Goal: Information Seeking & Learning: Learn about a topic

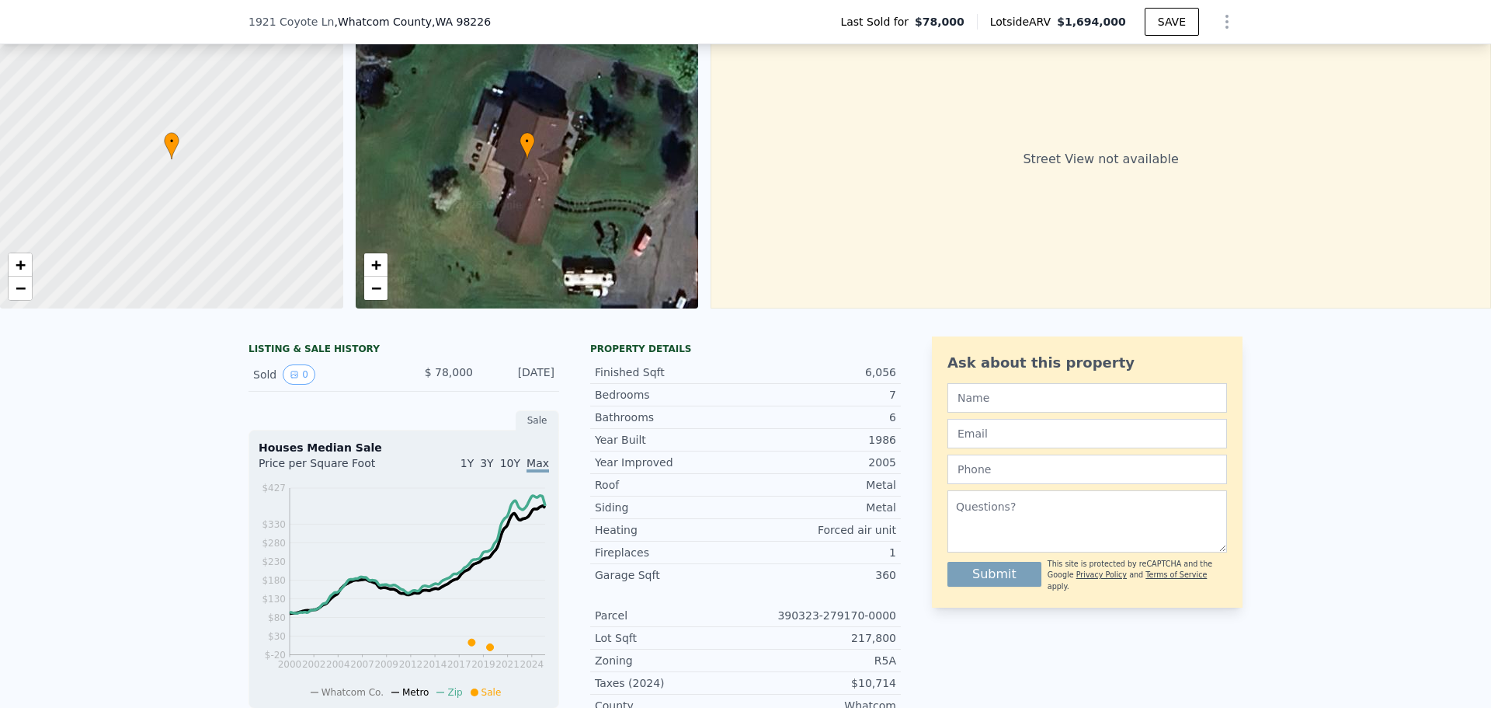
scroll to position [5, 0]
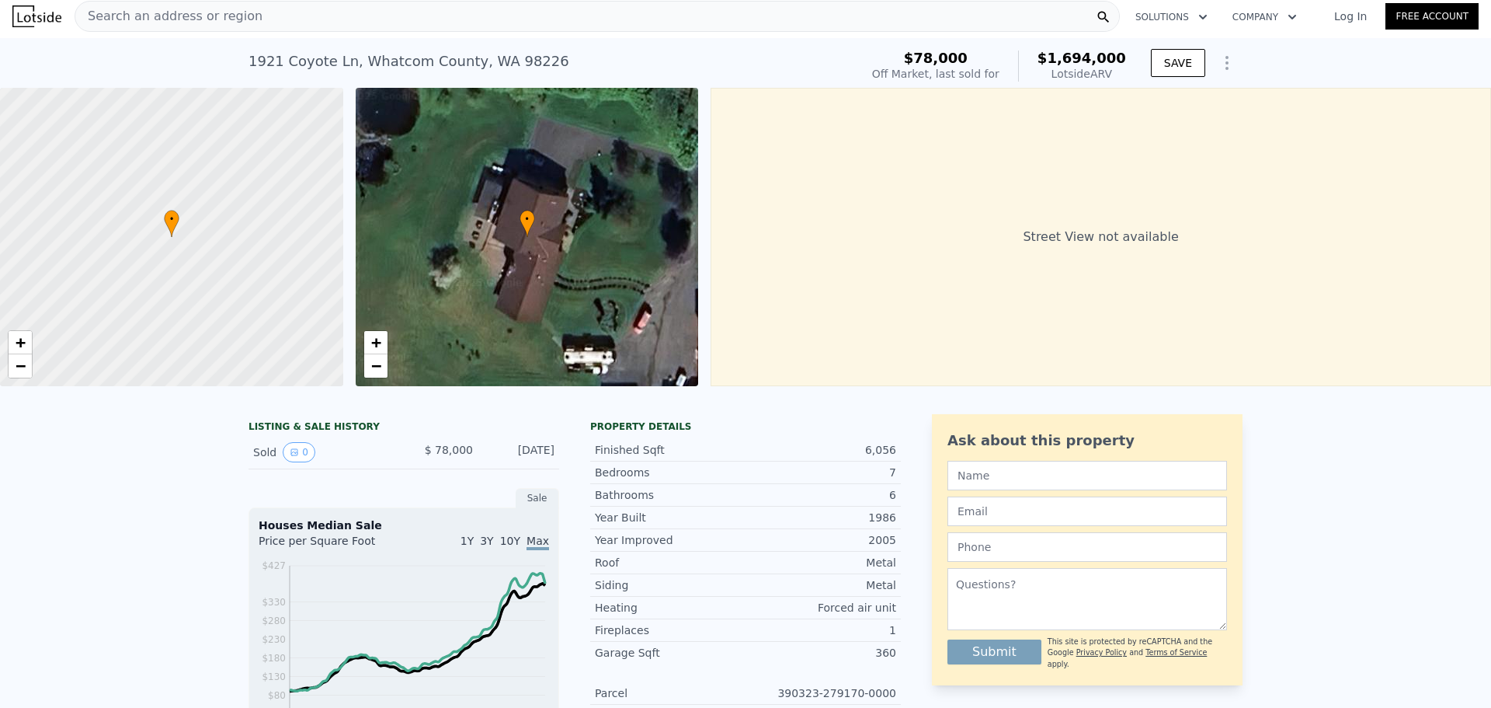
click at [179, 16] on span "Search an address or region" at bounding box center [168, 16] width 187 height 19
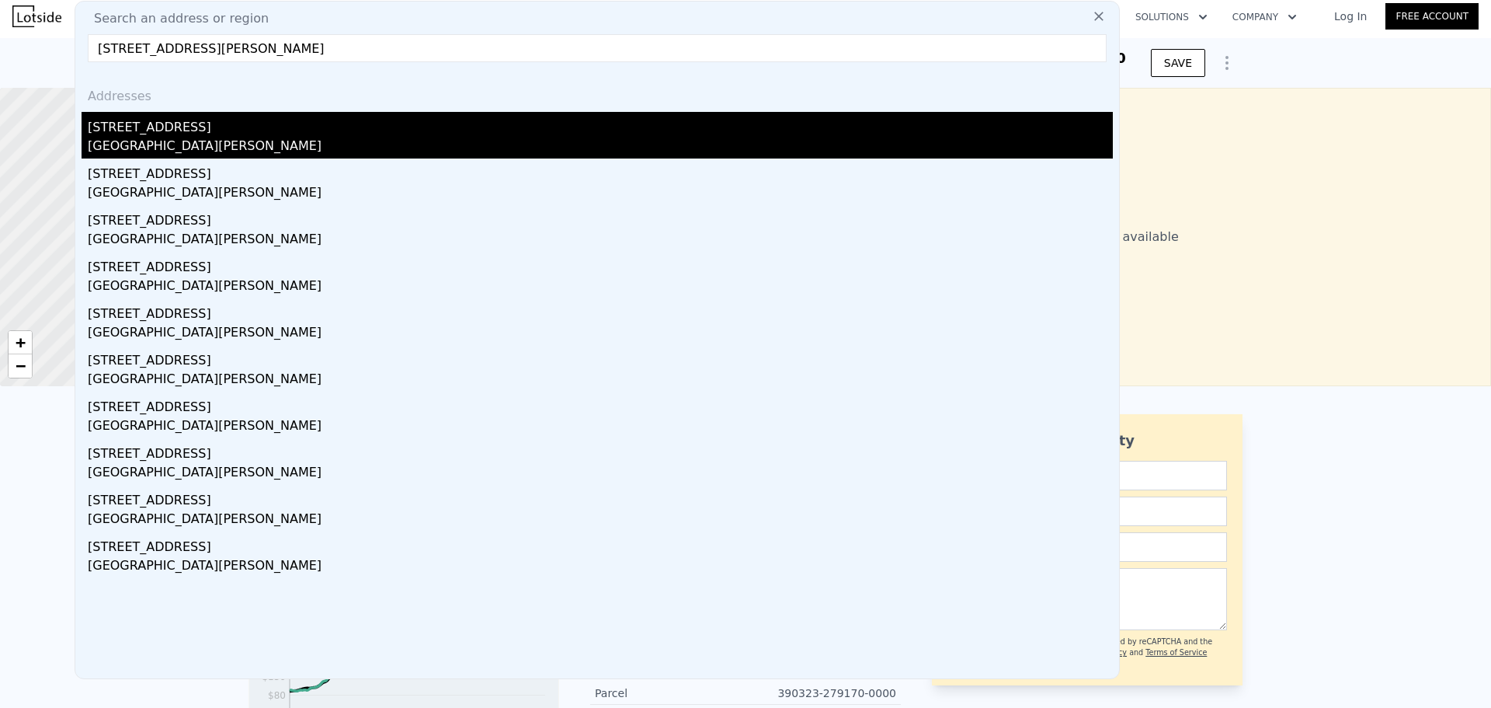
type input "[STREET_ADDRESS][PERSON_NAME]"
click at [196, 134] on div "[STREET_ADDRESS]" at bounding box center [600, 124] width 1025 height 25
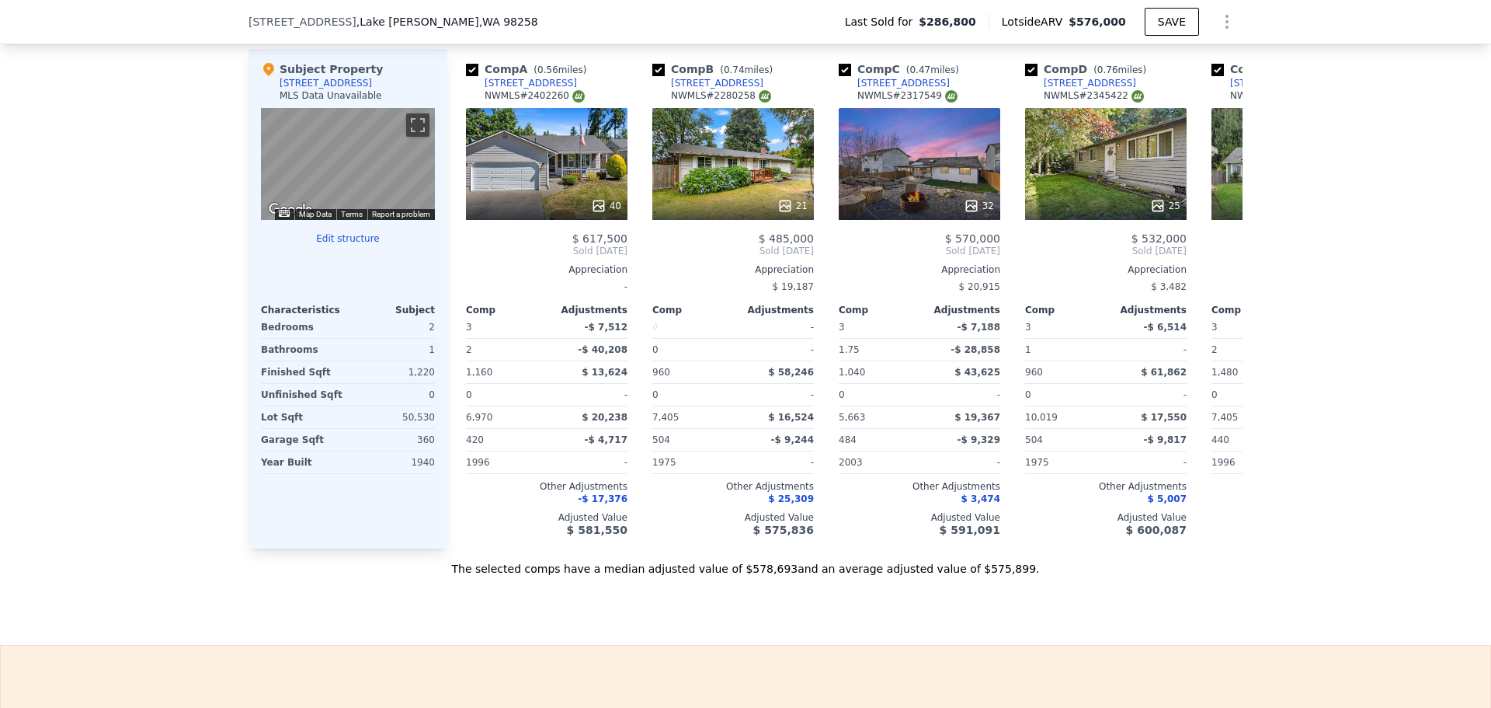
scroll to position [1631, 0]
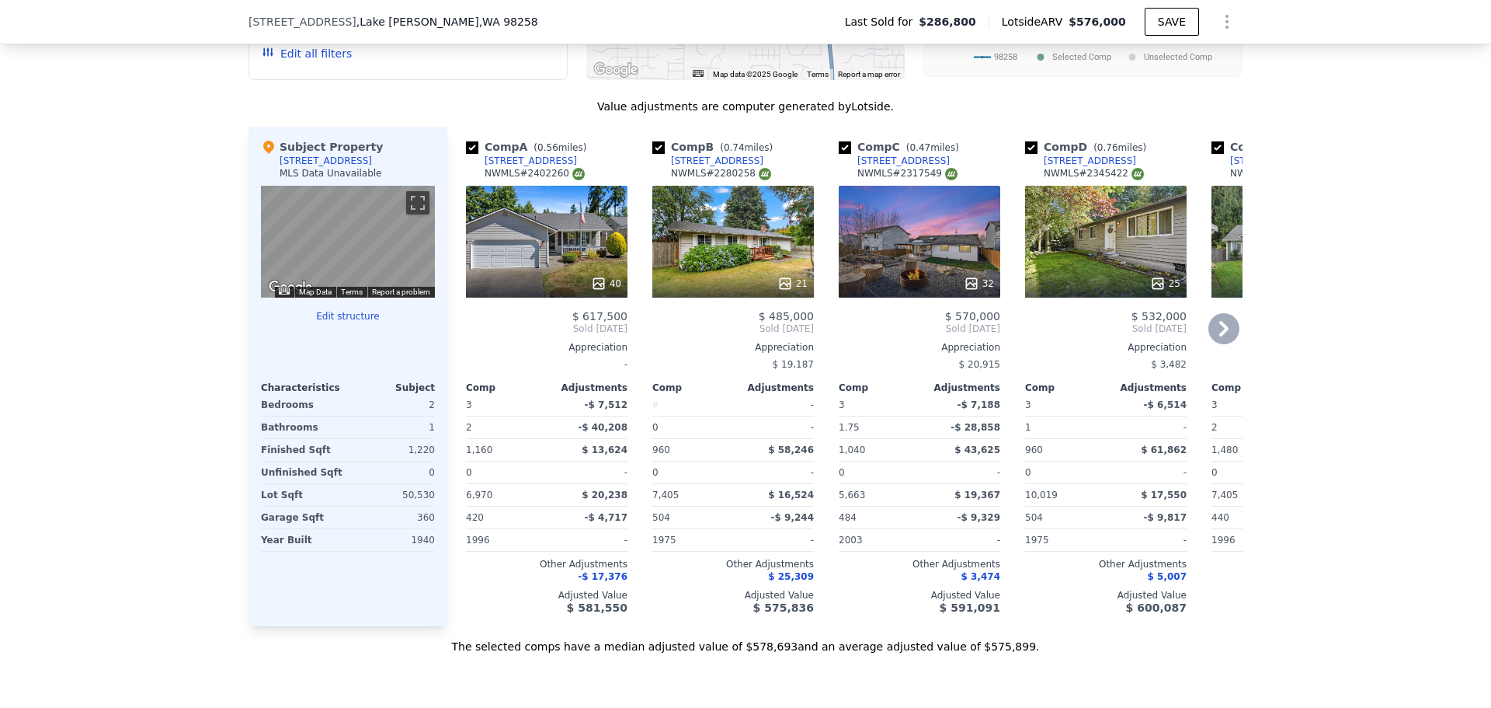
click at [1222, 327] on icon at bounding box center [1223, 328] width 31 height 31
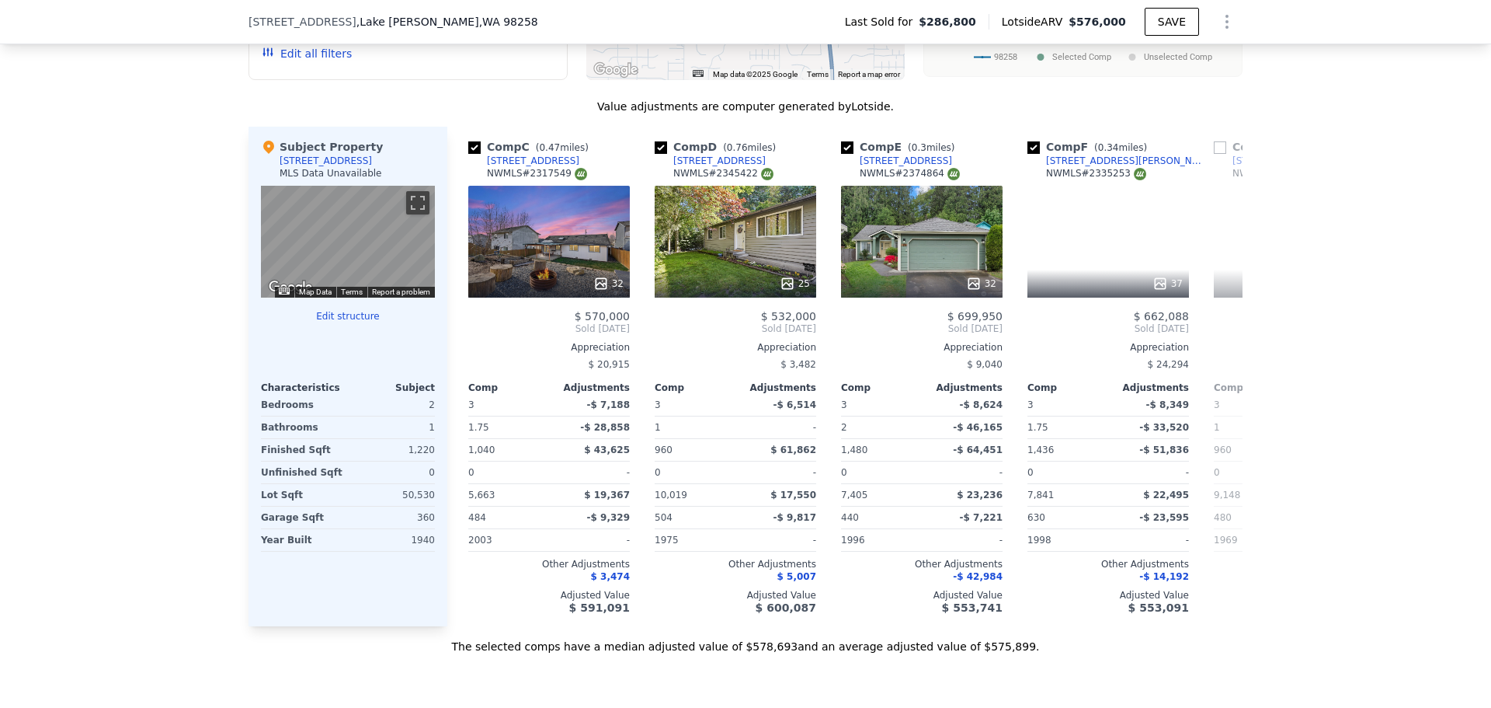
scroll to position [0, 373]
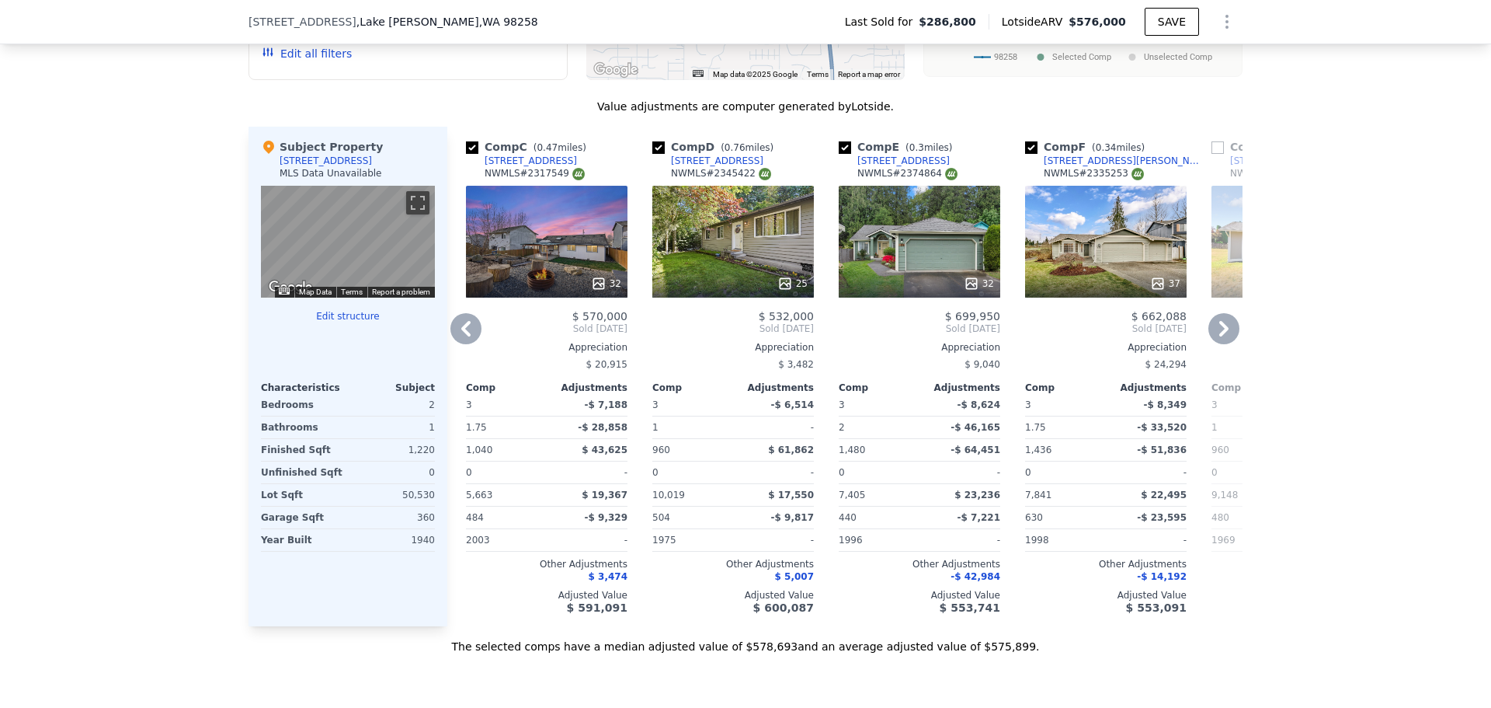
click at [1211, 337] on icon at bounding box center [1223, 328] width 31 height 31
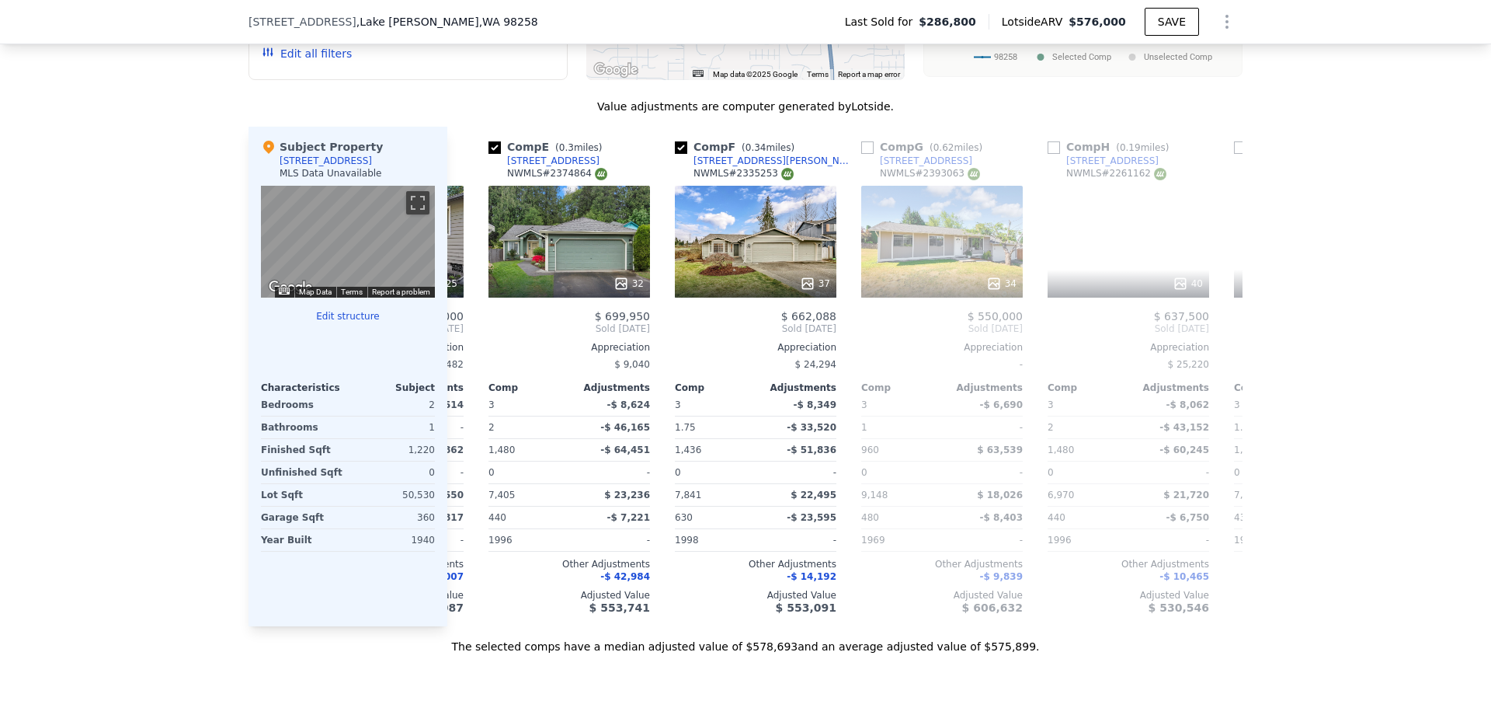
scroll to position [0, 746]
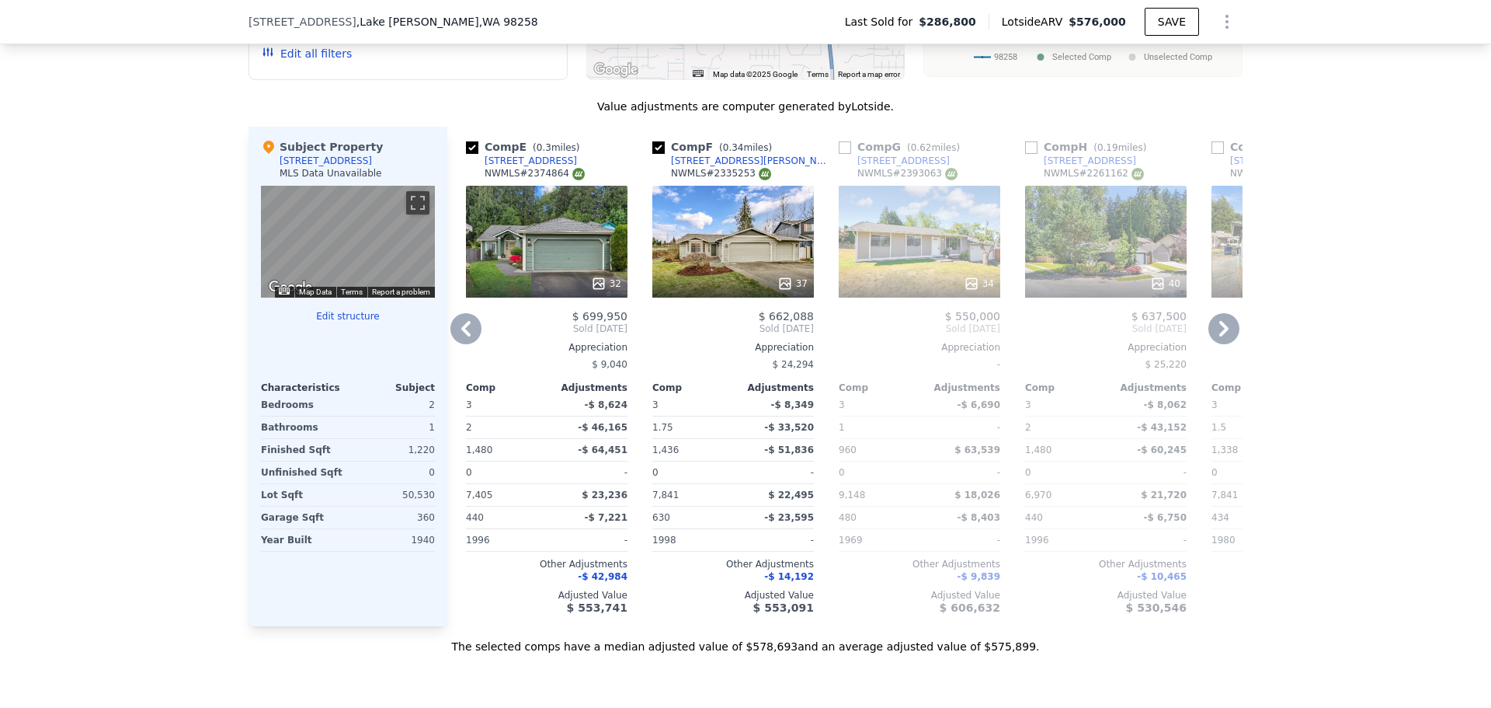
click at [1212, 341] on div "Appreciation" at bounding box center [1293, 347] width 162 height 12
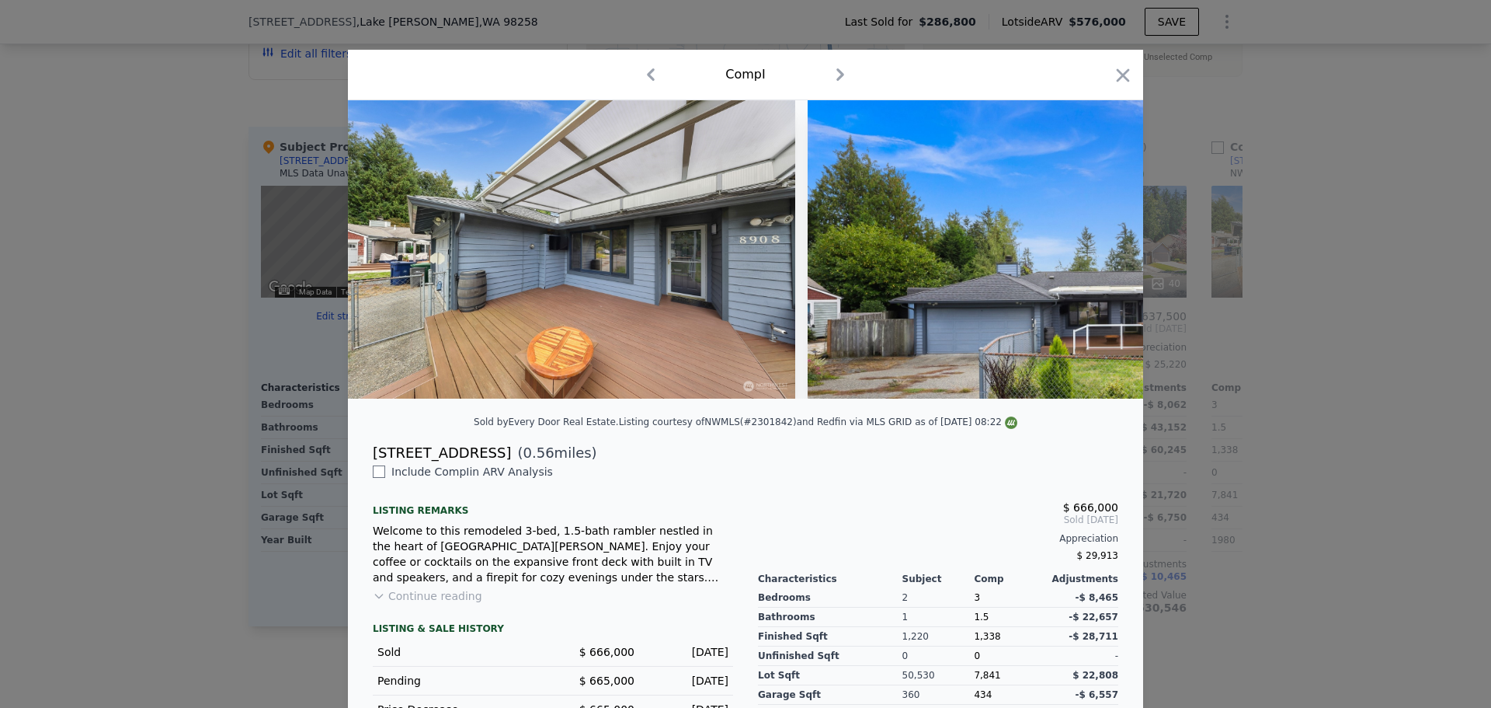
click at [1118, 63] on div "Comp I" at bounding box center [745, 74] width 770 height 25
click at [1121, 78] on icon "button" at bounding box center [1123, 74] width 13 height 13
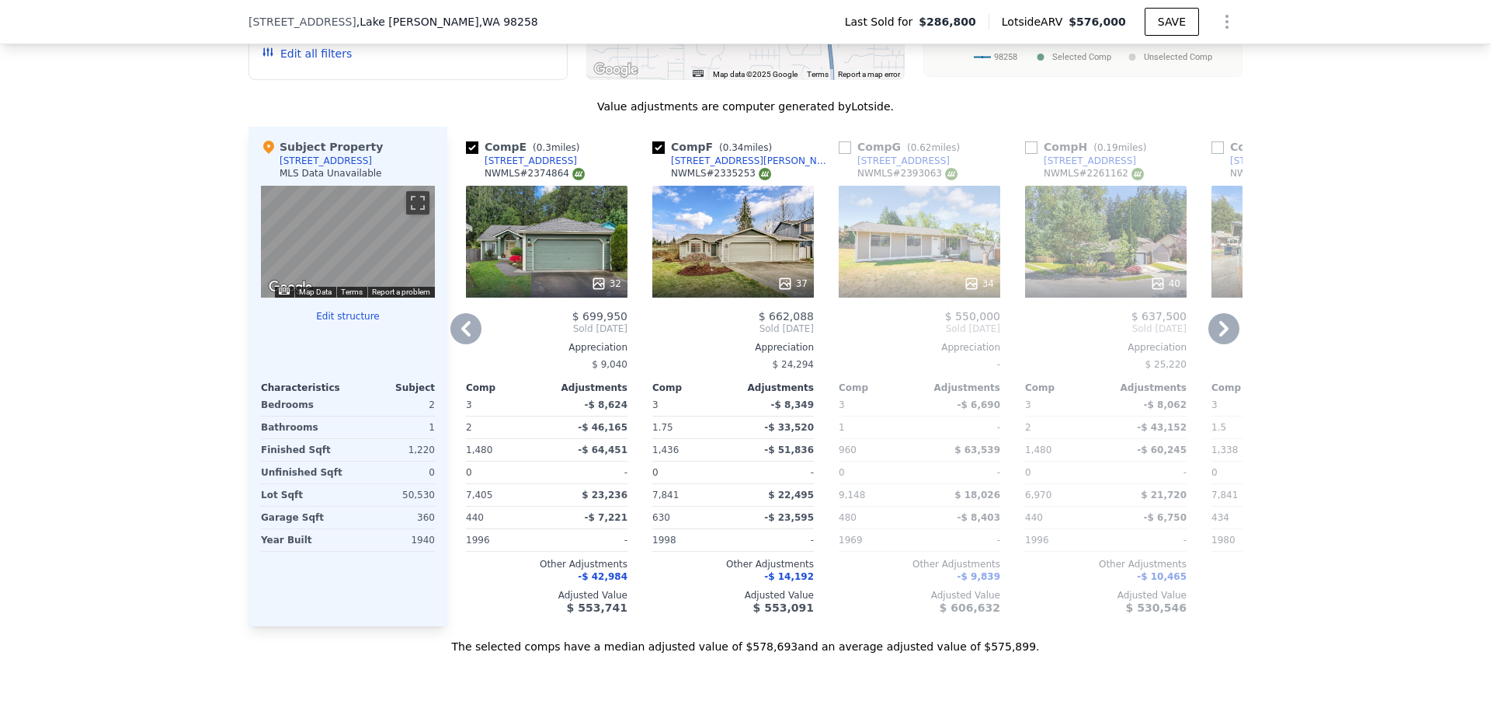
click at [1219, 329] on icon at bounding box center [1223, 329] width 9 height 16
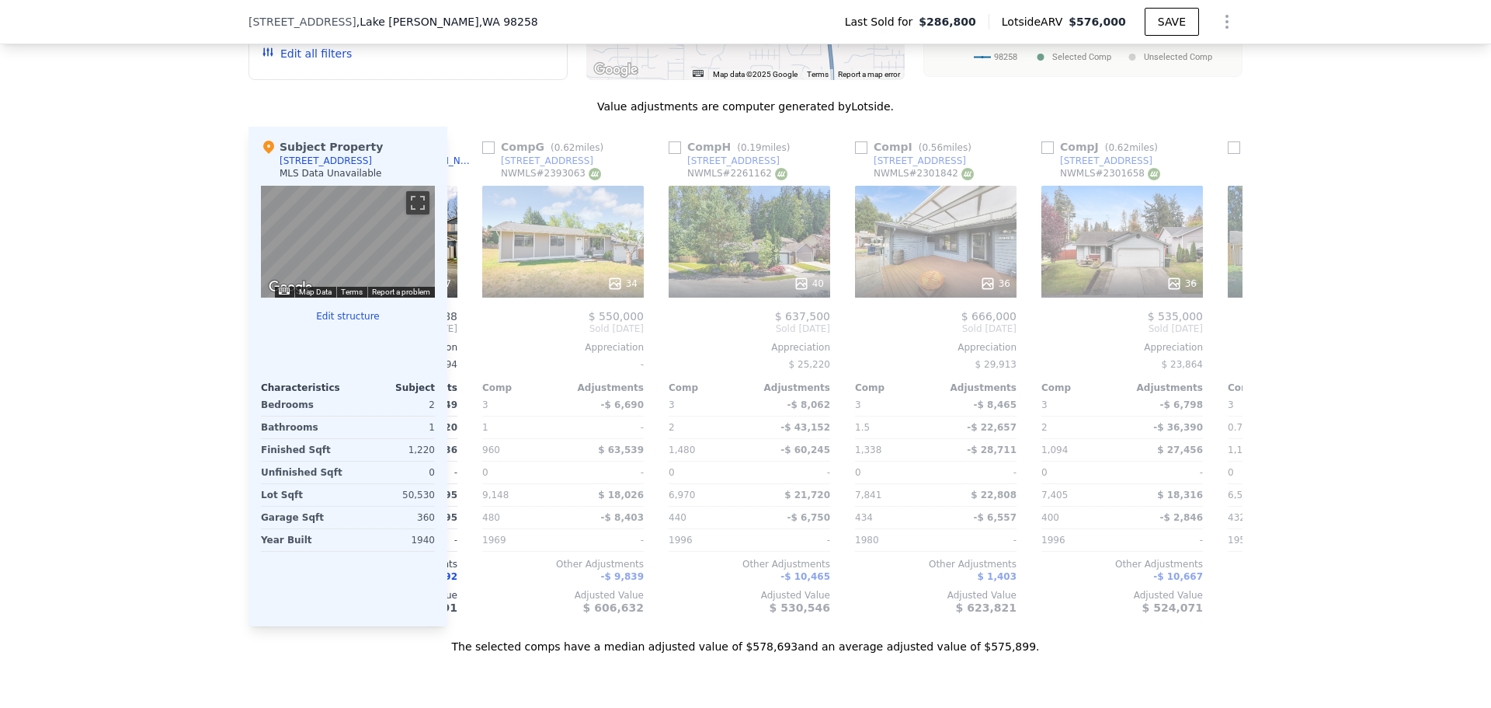
scroll to position [0, 1118]
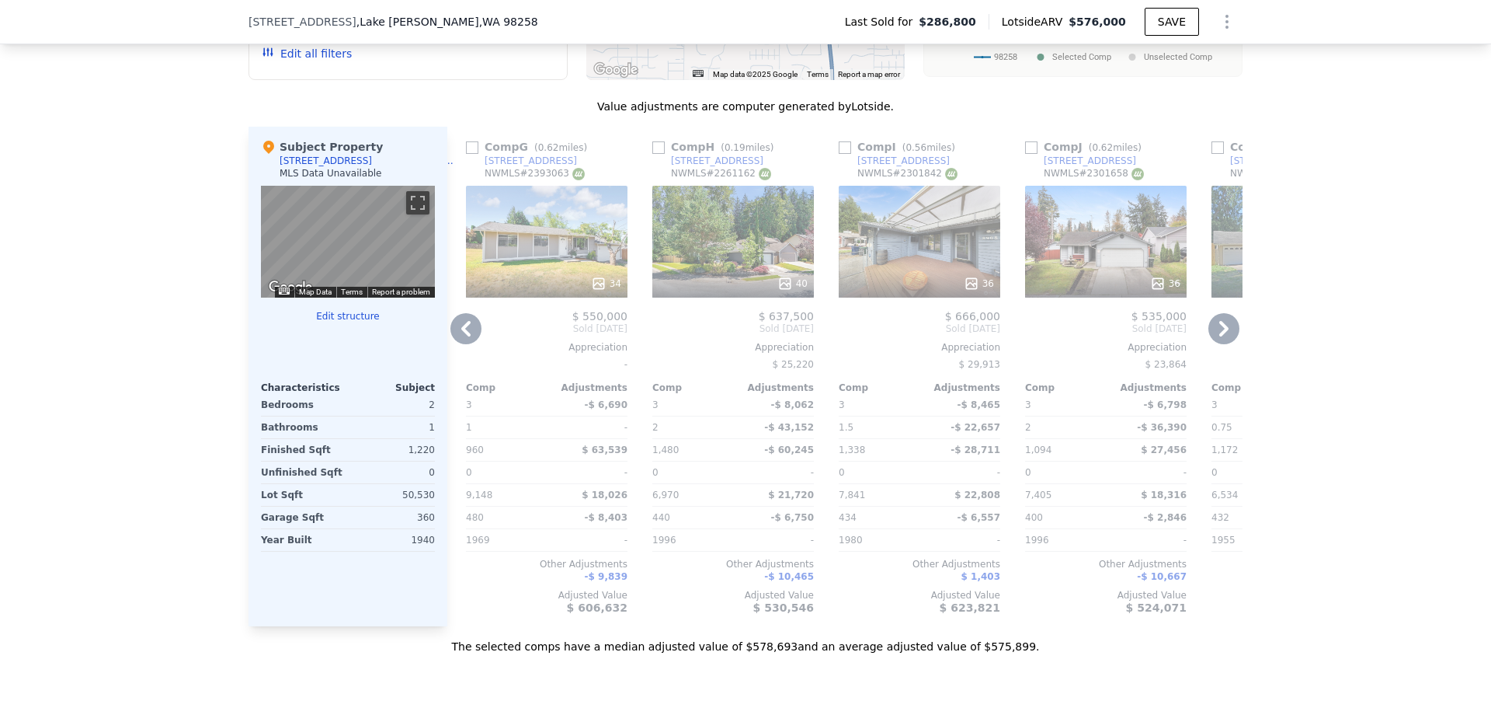
click at [1218, 331] on icon at bounding box center [1223, 328] width 31 height 31
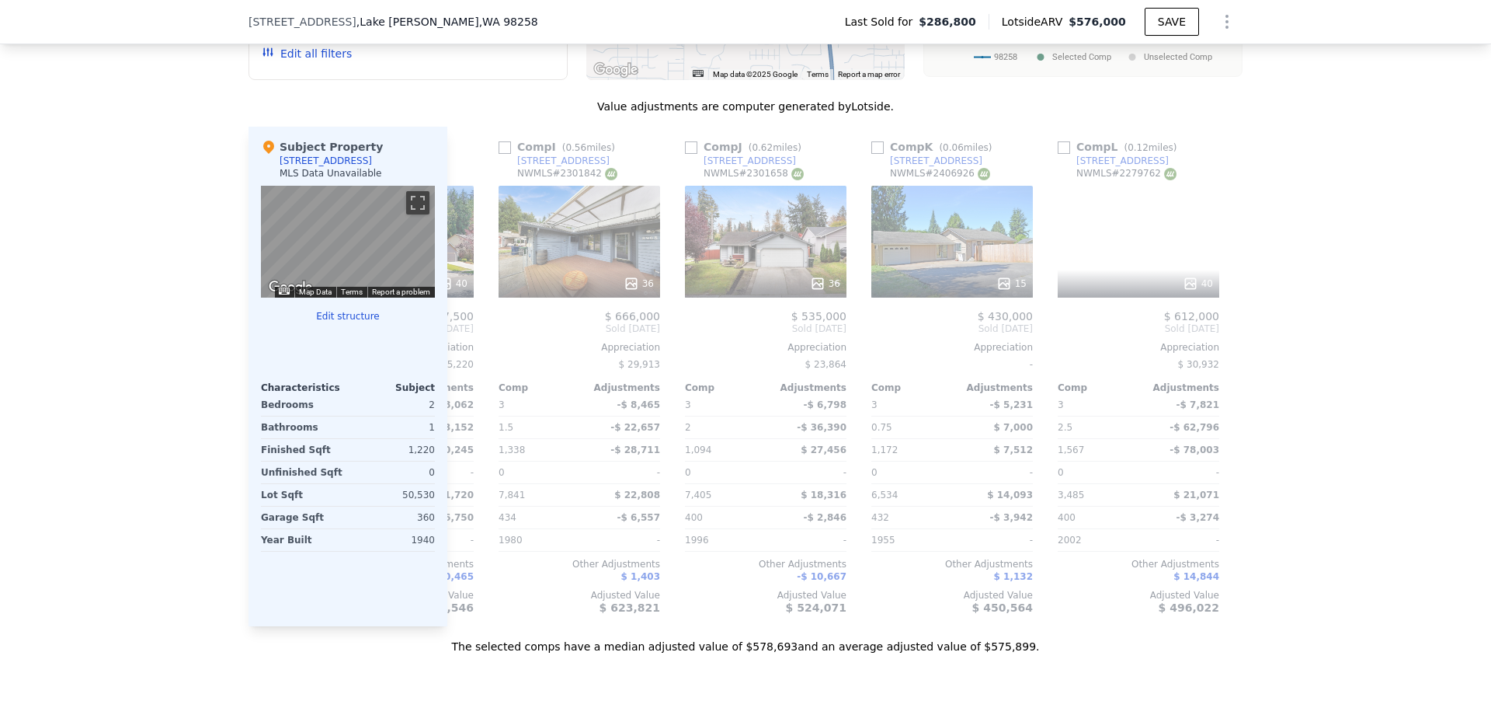
scroll to position [0, 1479]
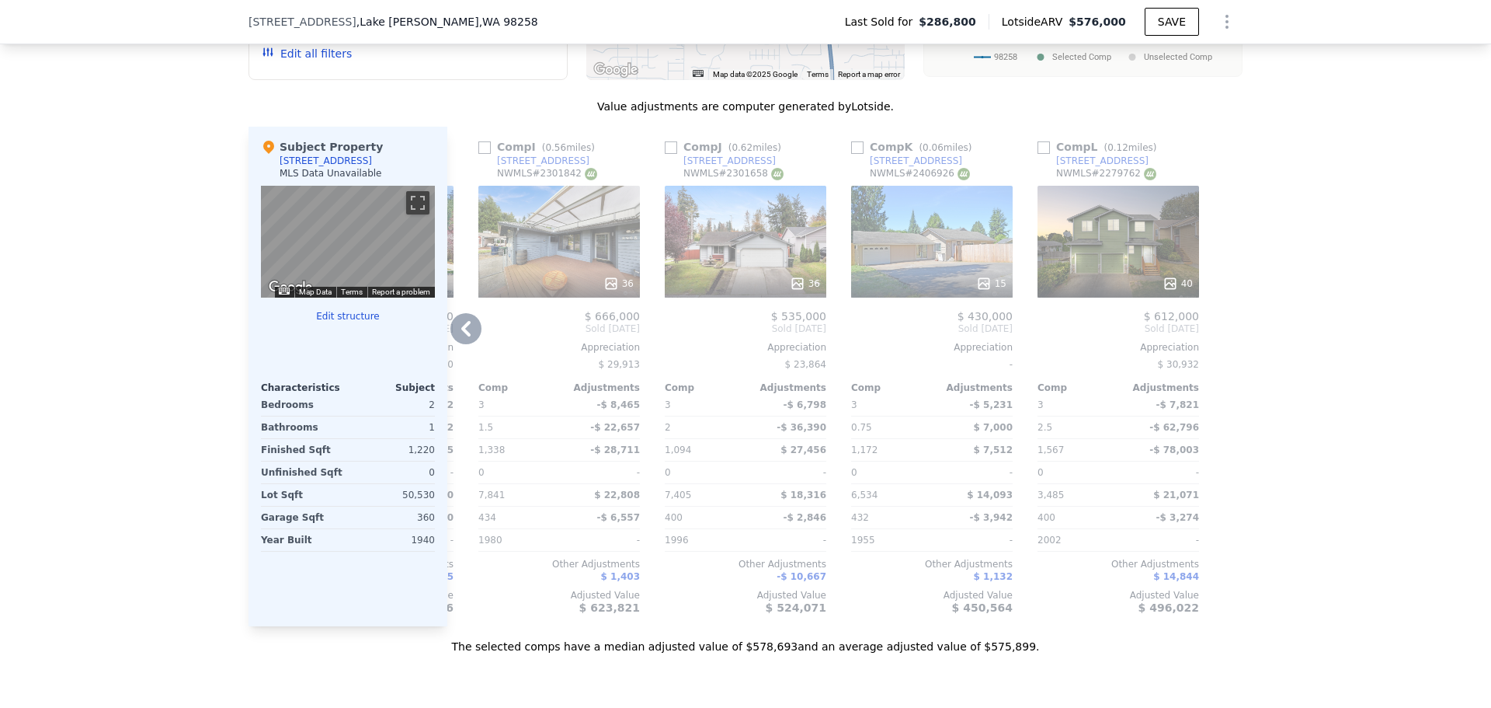
click at [461, 327] on icon at bounding box center [465, 329] width 9 height 16
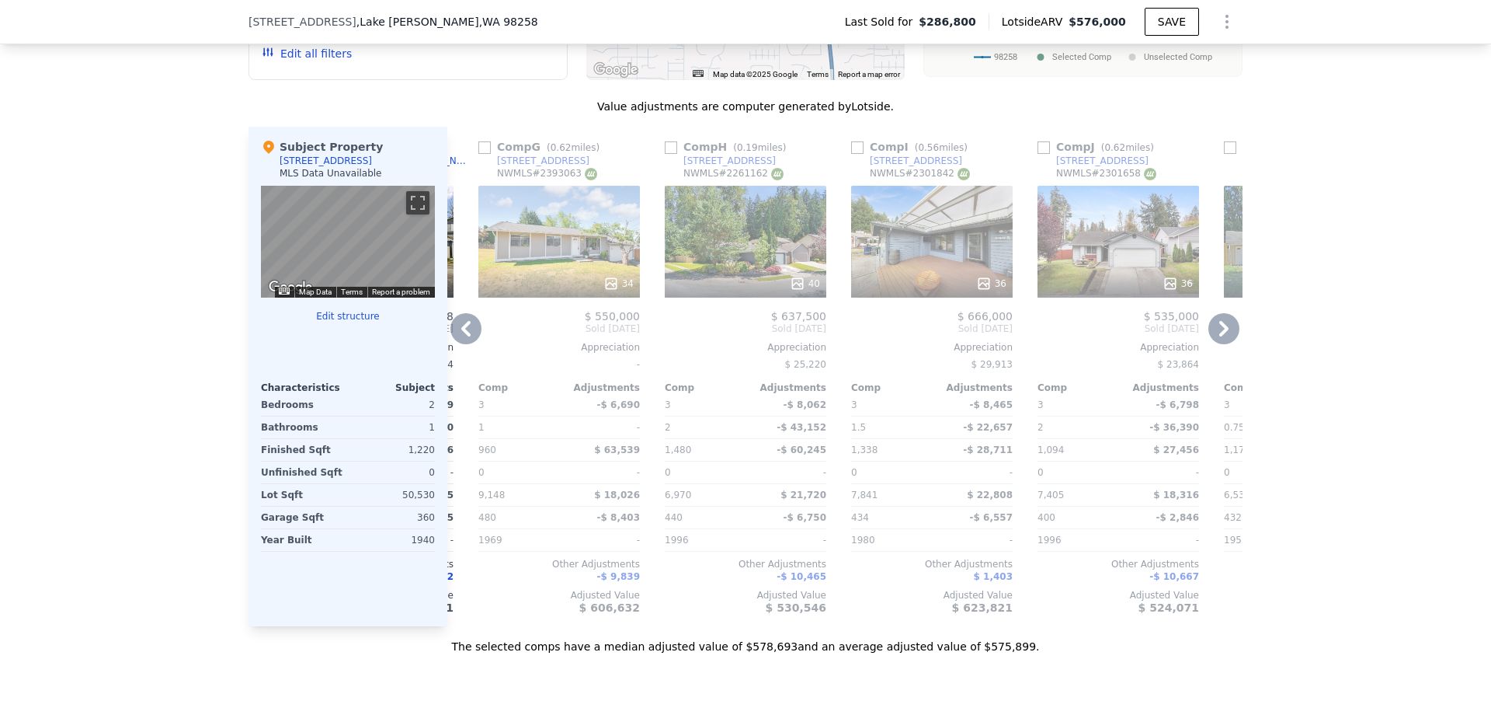
click at [461, 326] on icon at bounding box center [465, 329] width 9 height 16
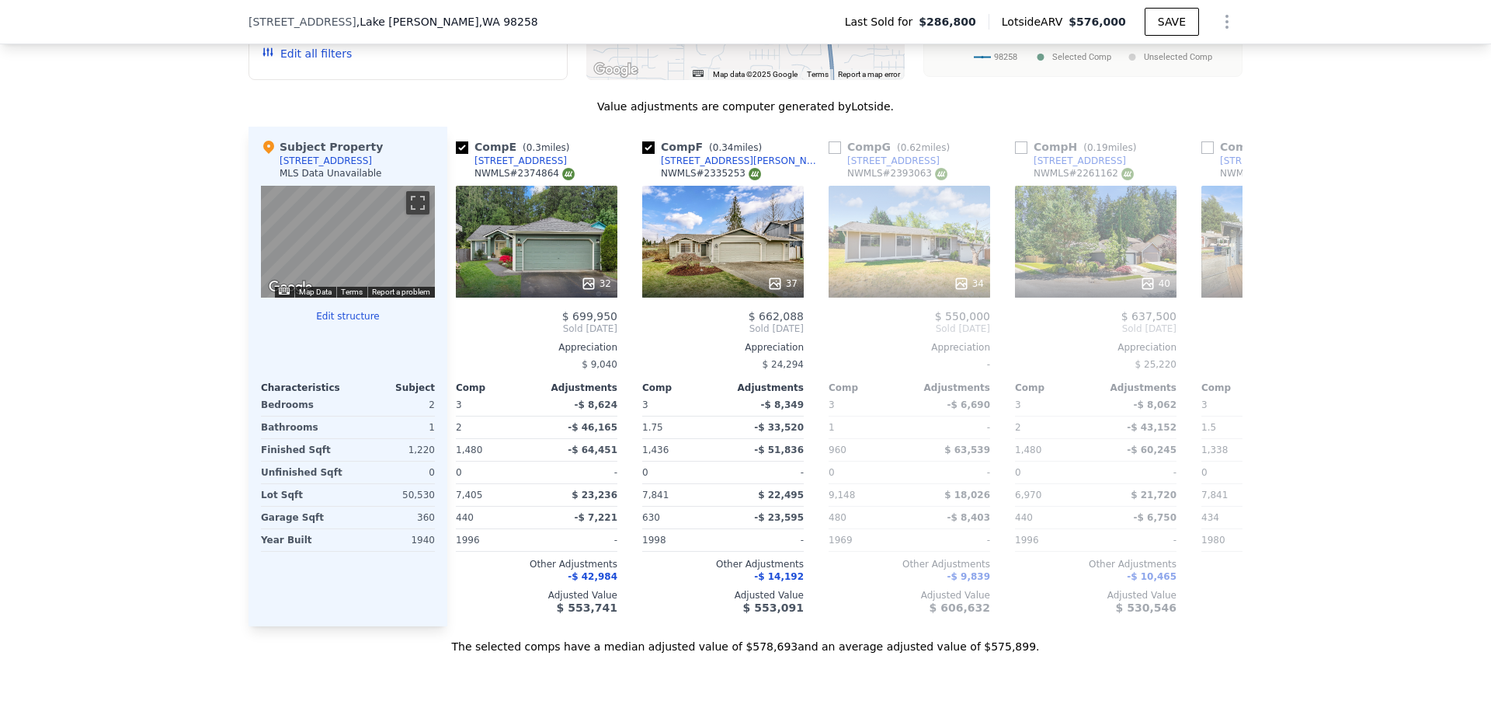
scroll to position [0, 733]
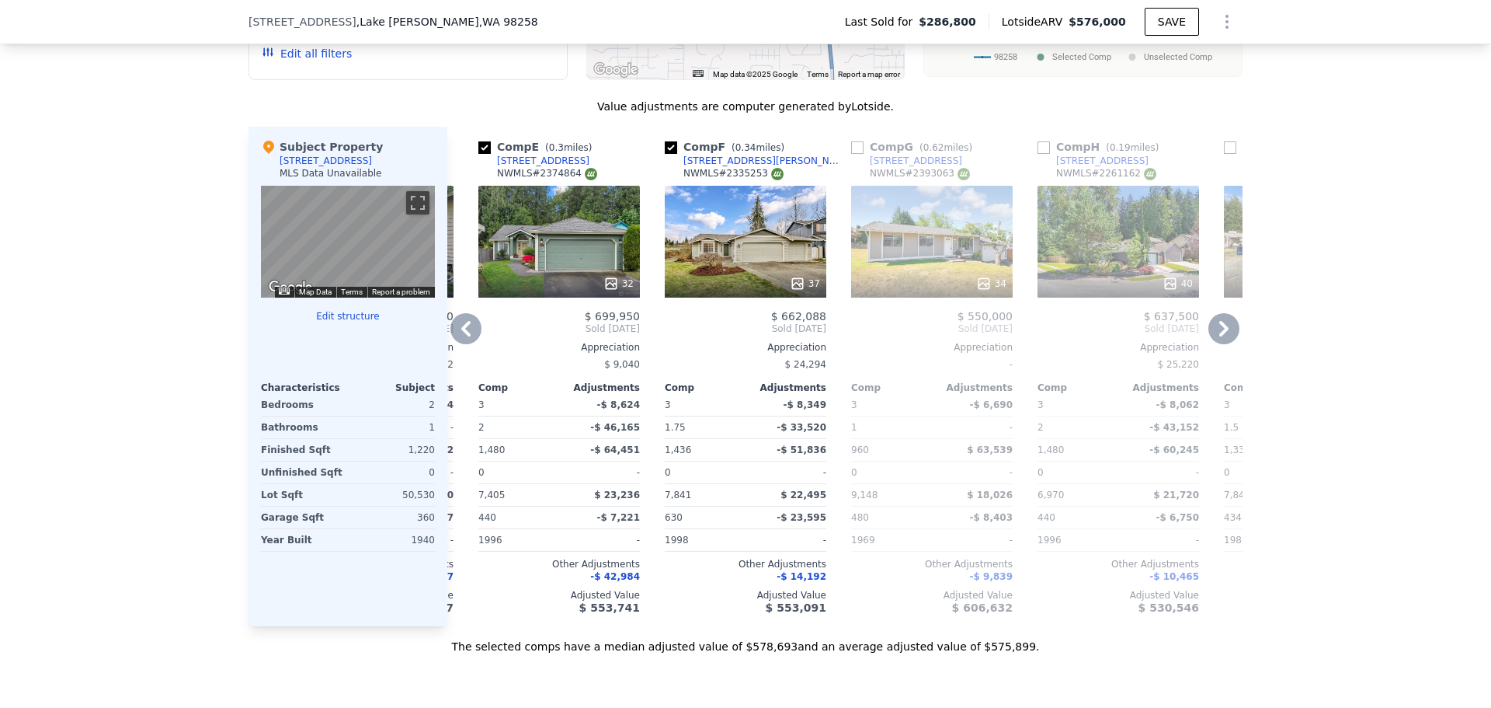
click at [461, 326] on icon at bounding box center [465, 329] width 9 height 16
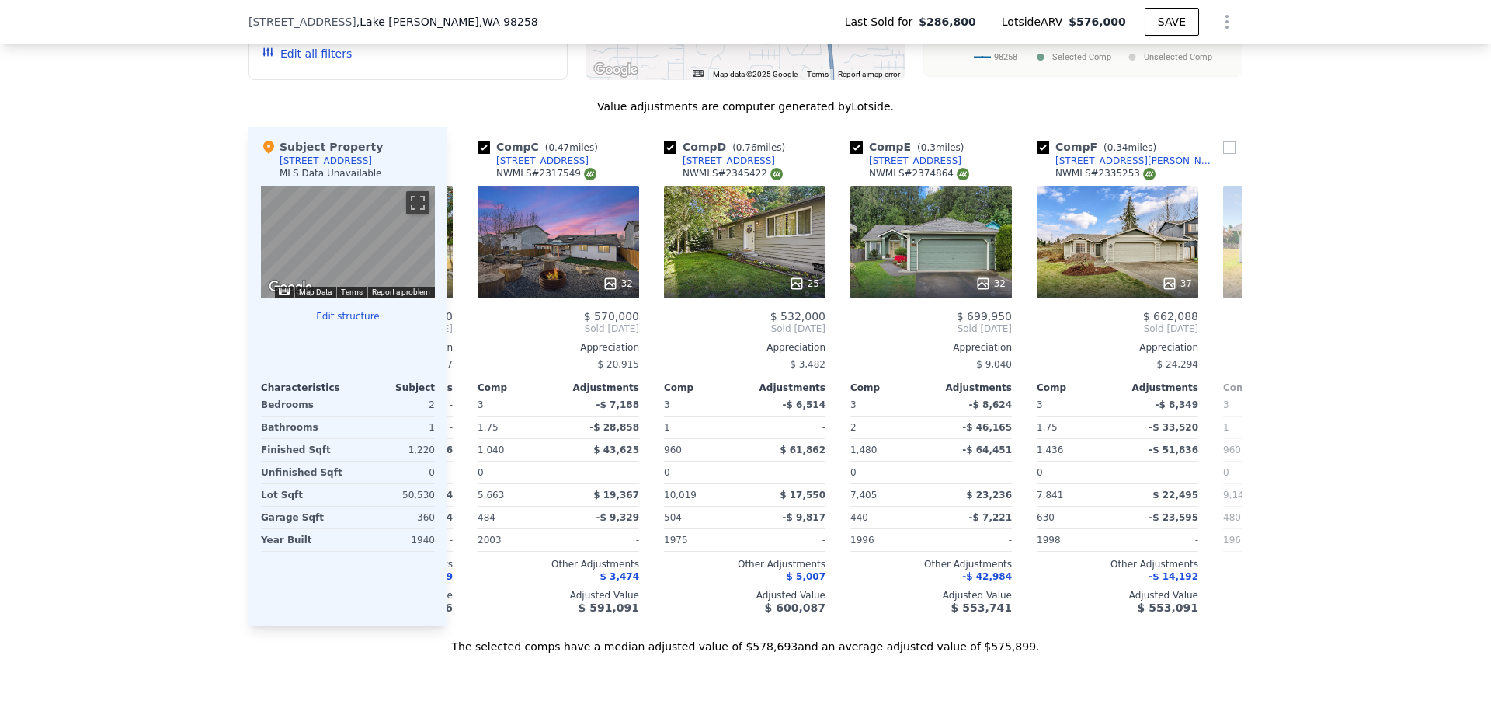
scroll to position [0, 360]
click at [465, 322] on icon at bounding box center [465, 328] width 31 height 31
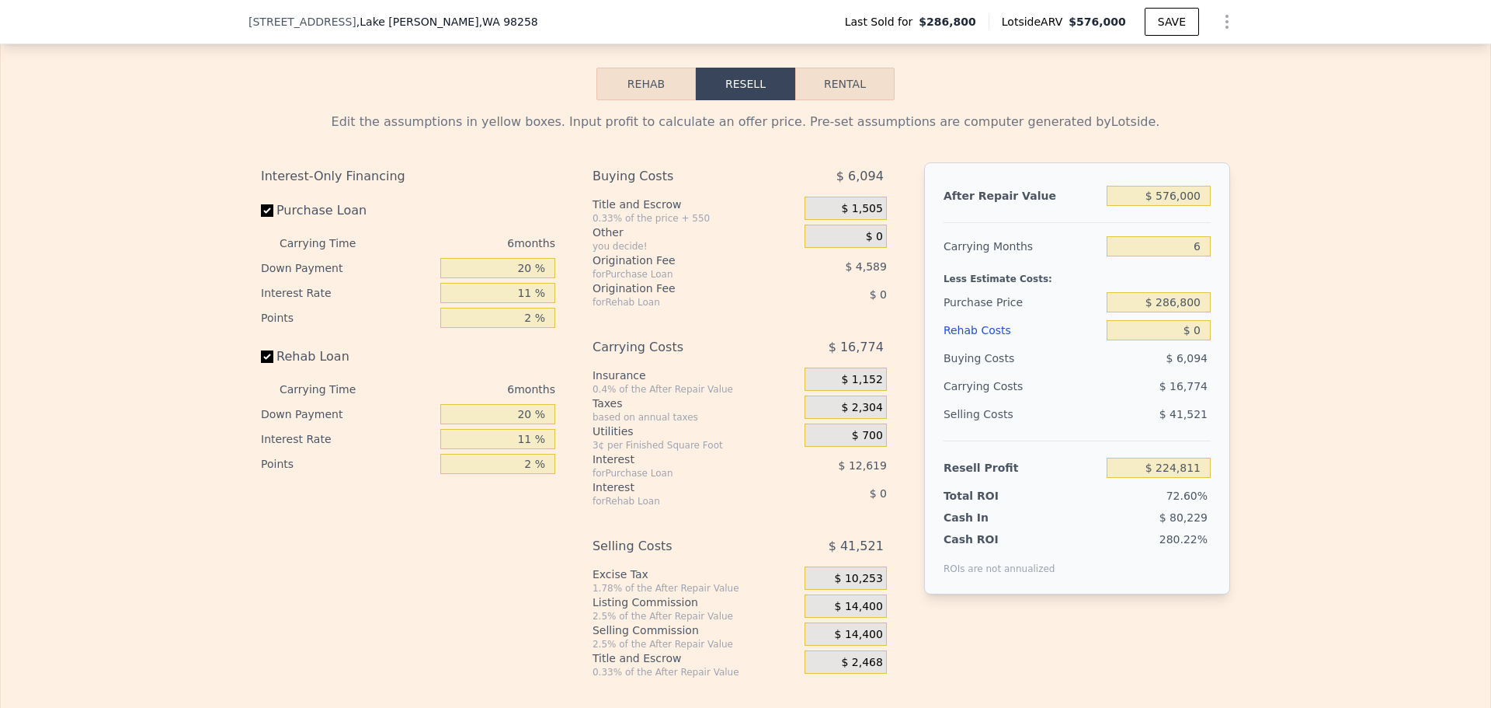
scroll to position [2330, 0]
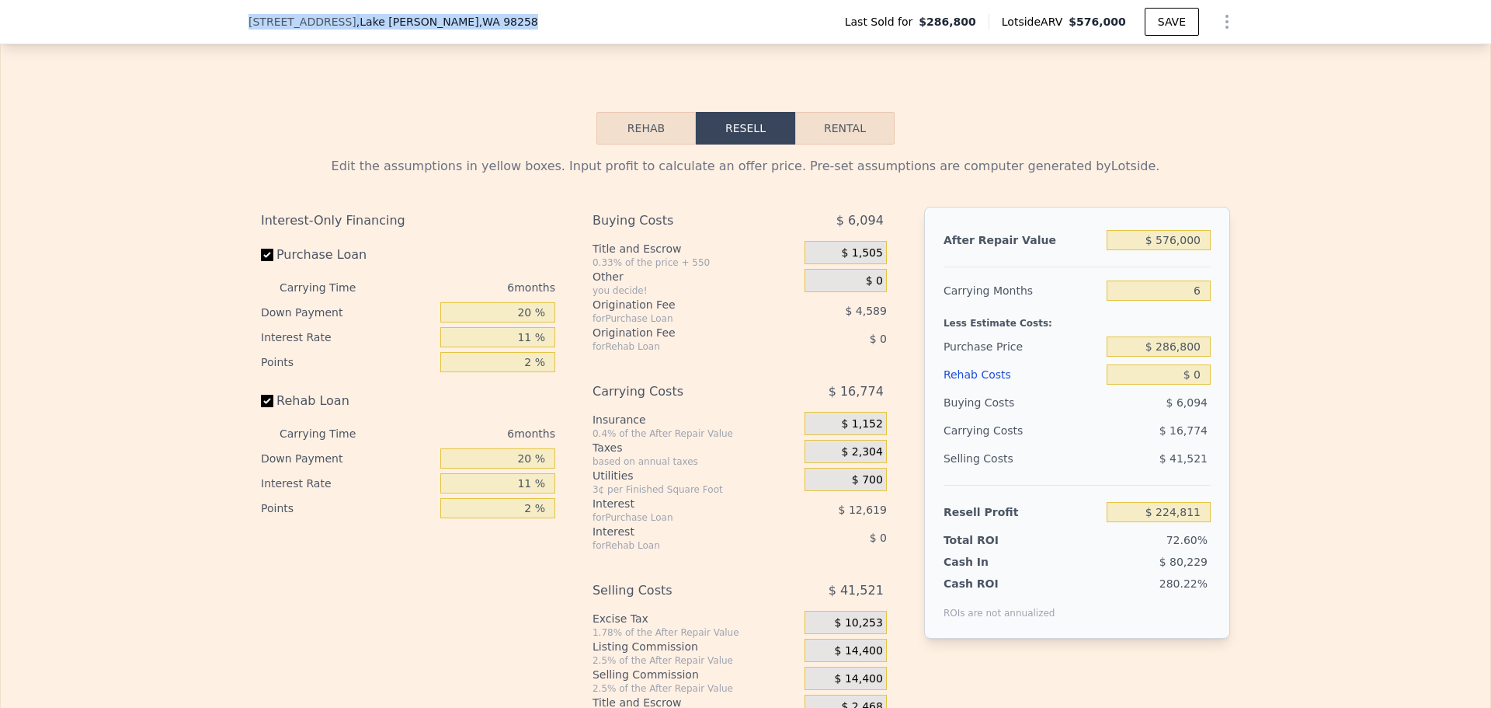
drag, startPoint x: 454, startPoint y: 19, endPoint x: 239, endPoint y: 15, distance: 214.4
click at [239, 15] on div "[STREET_ADDRESS][PERSON_NAME] Last Sold for $286,800 Lotside ARV $576,000 SAVE" at bounding box center [745, 22] width 1491 height 44
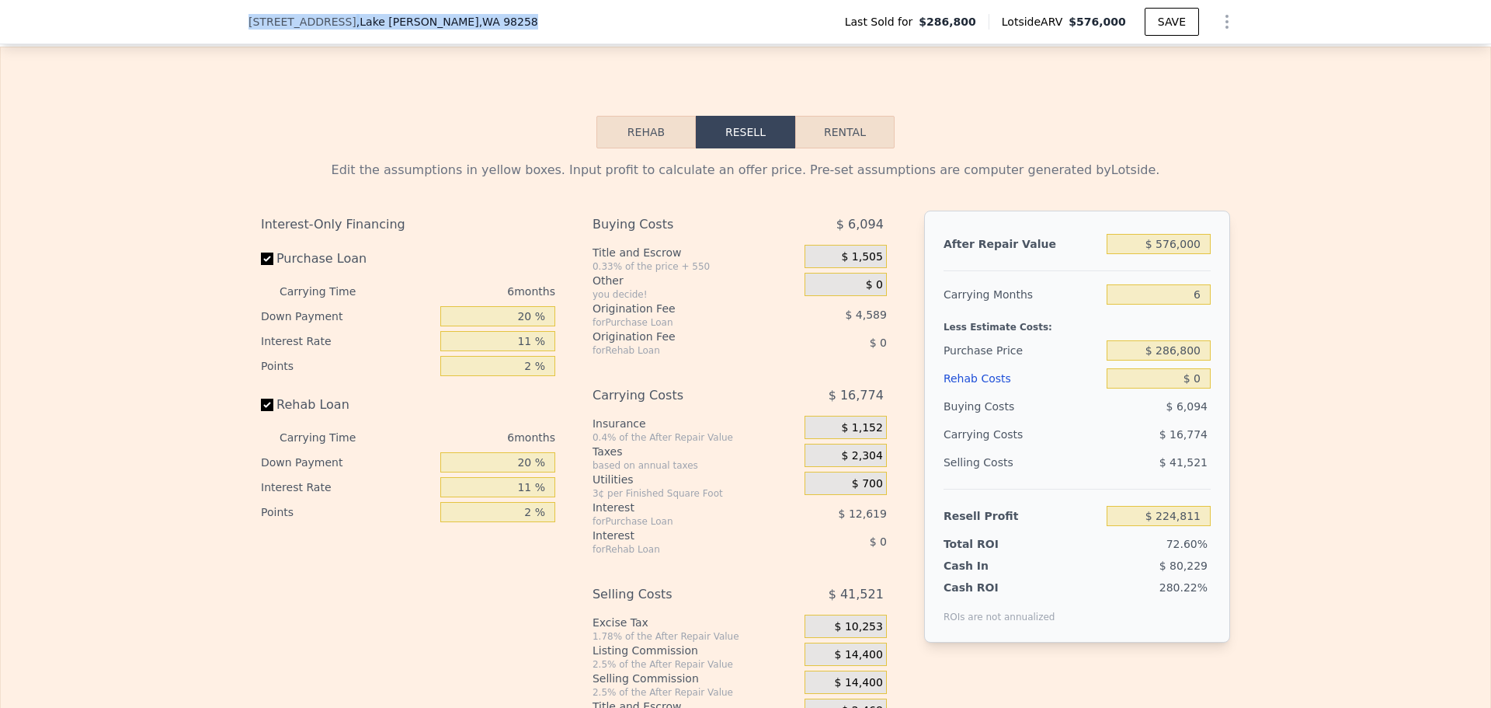
copy div "[STREET_ADDRESS][PERSON_NAME]"
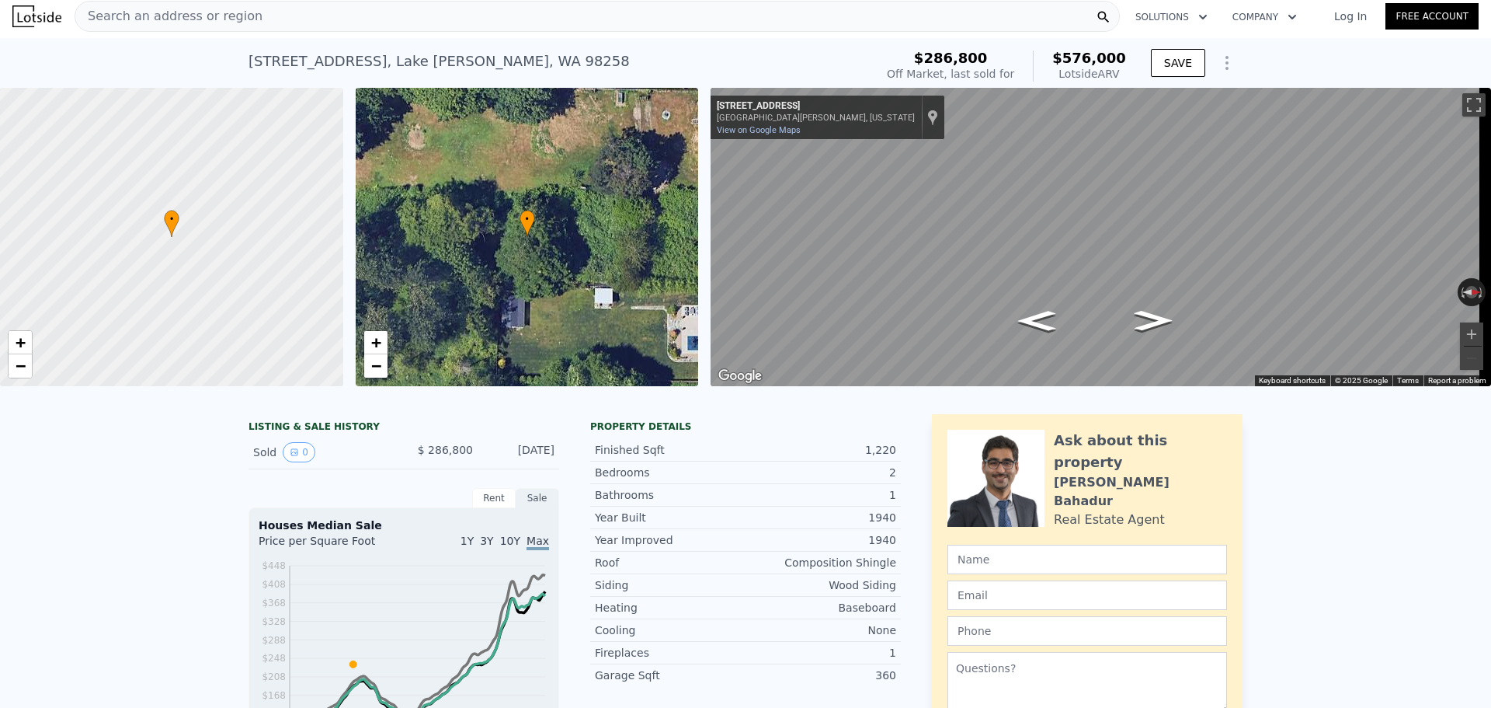
scroll to position [0, 0]
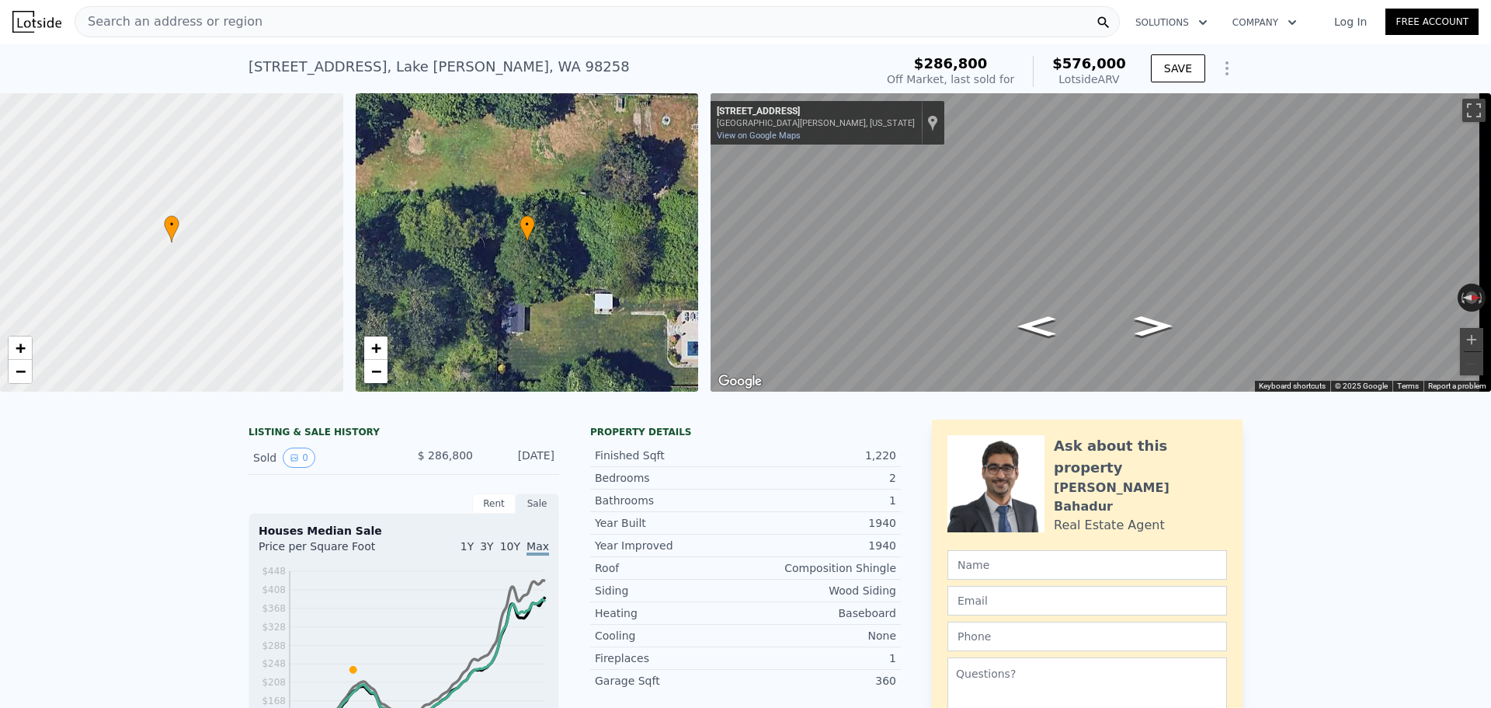
click at [192, 24] on span "Search an address or region" at bounding box center [168, 21] width 187 height 19
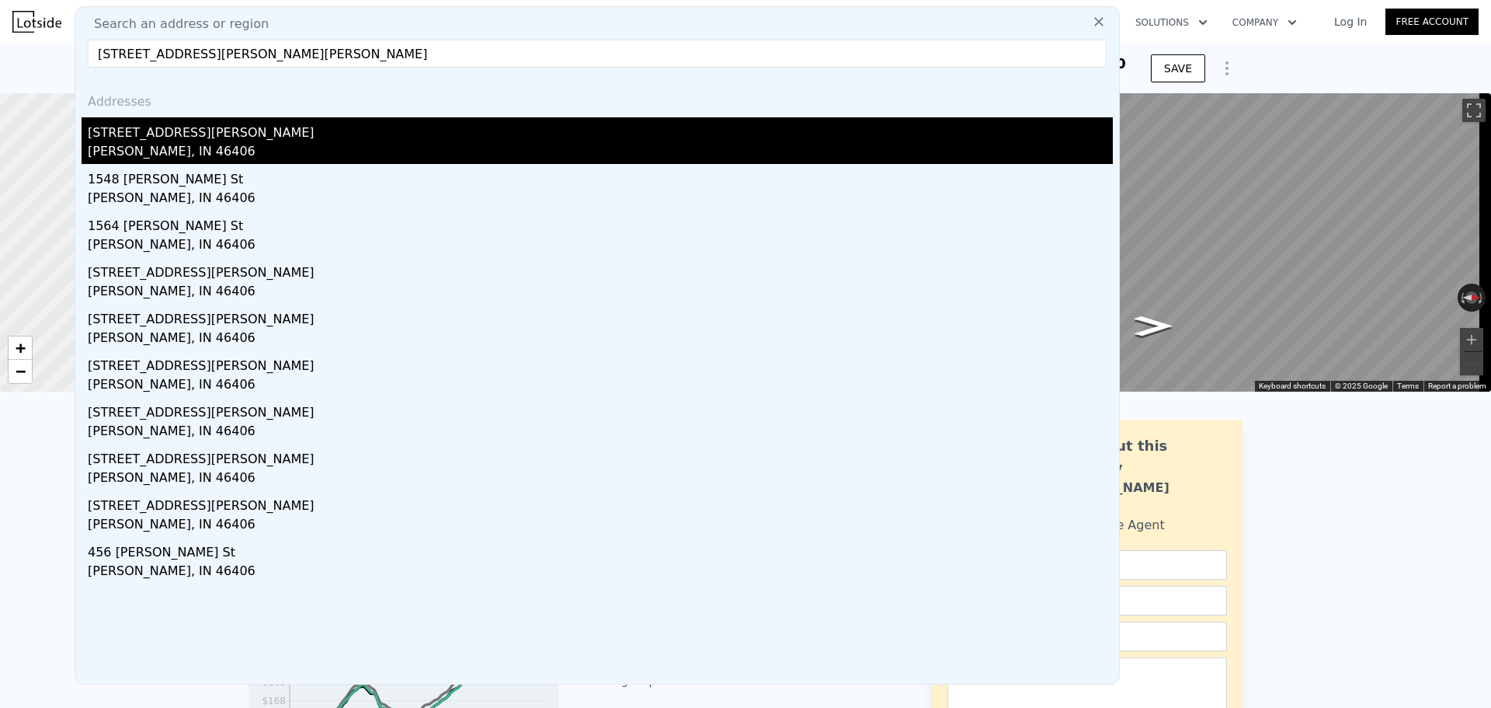
type input "[STREET_ADDRESS][PERSON_NAME][PERSON_NAME]"
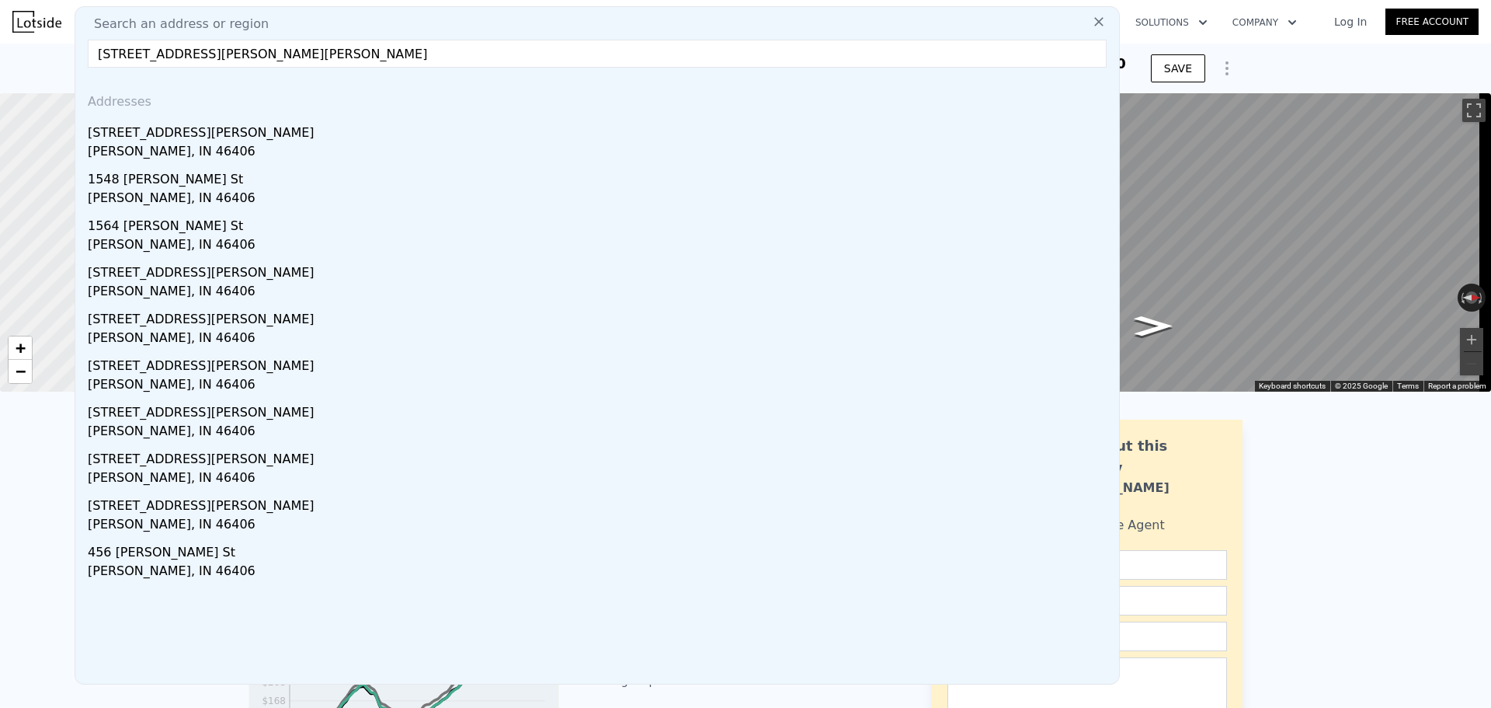
drag, startPoint x: 224, startPoint y: 137, endPoint x: 628, endPoint y: 136, distance: 403.8
click at [225, 137] on div "[STREET_ADDRESS][PERSON_NAME]" at bounding box center [600, 129] width 1025 height 25
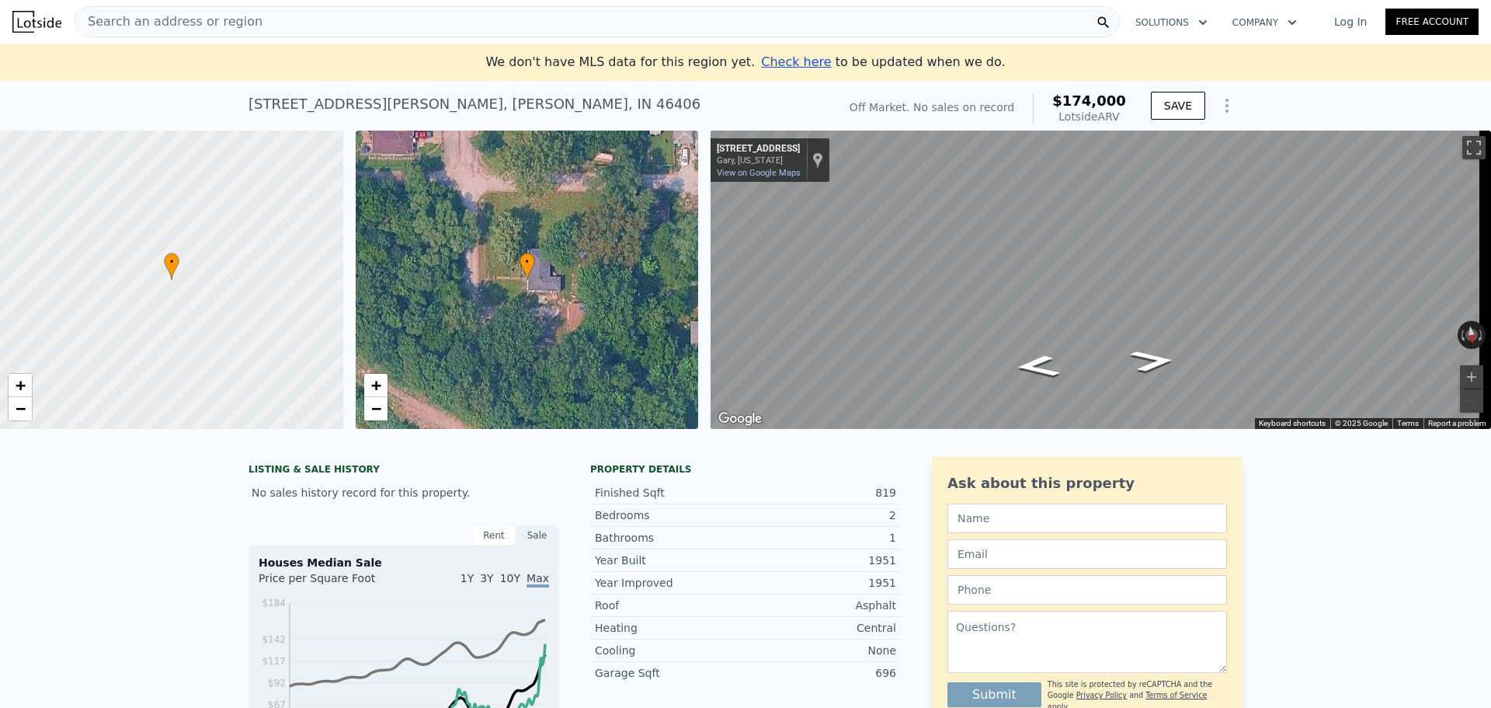
click at [238, 22] on span "Search an address or region" at bounding box center [168, 21] width 187 height 19
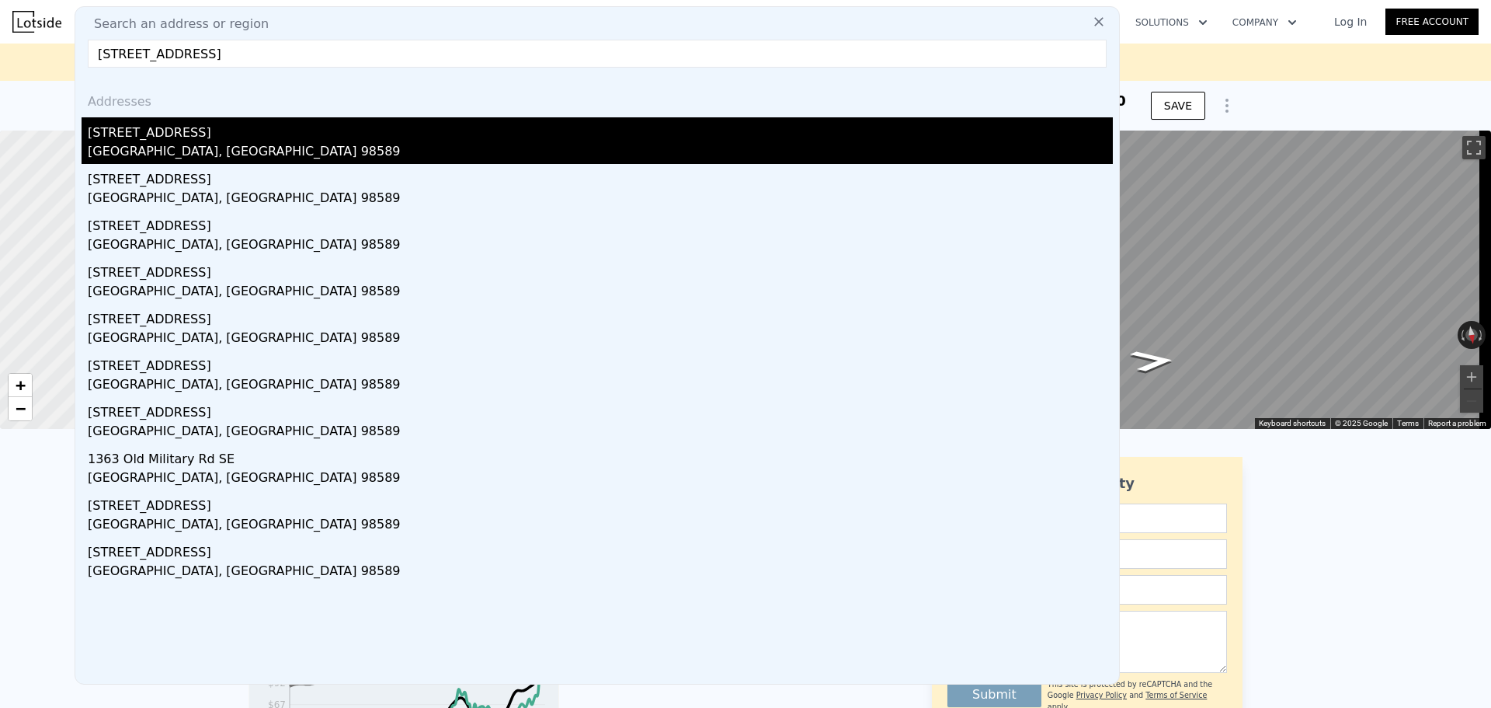
type input "[STREET_ADDRESS]"
click at [150, 142] on div "[GEOGRAPHIC_DATA], [GEOGRAPHIC_DATA] 98589" at bounding box center [600, 153] width 1025 height 22
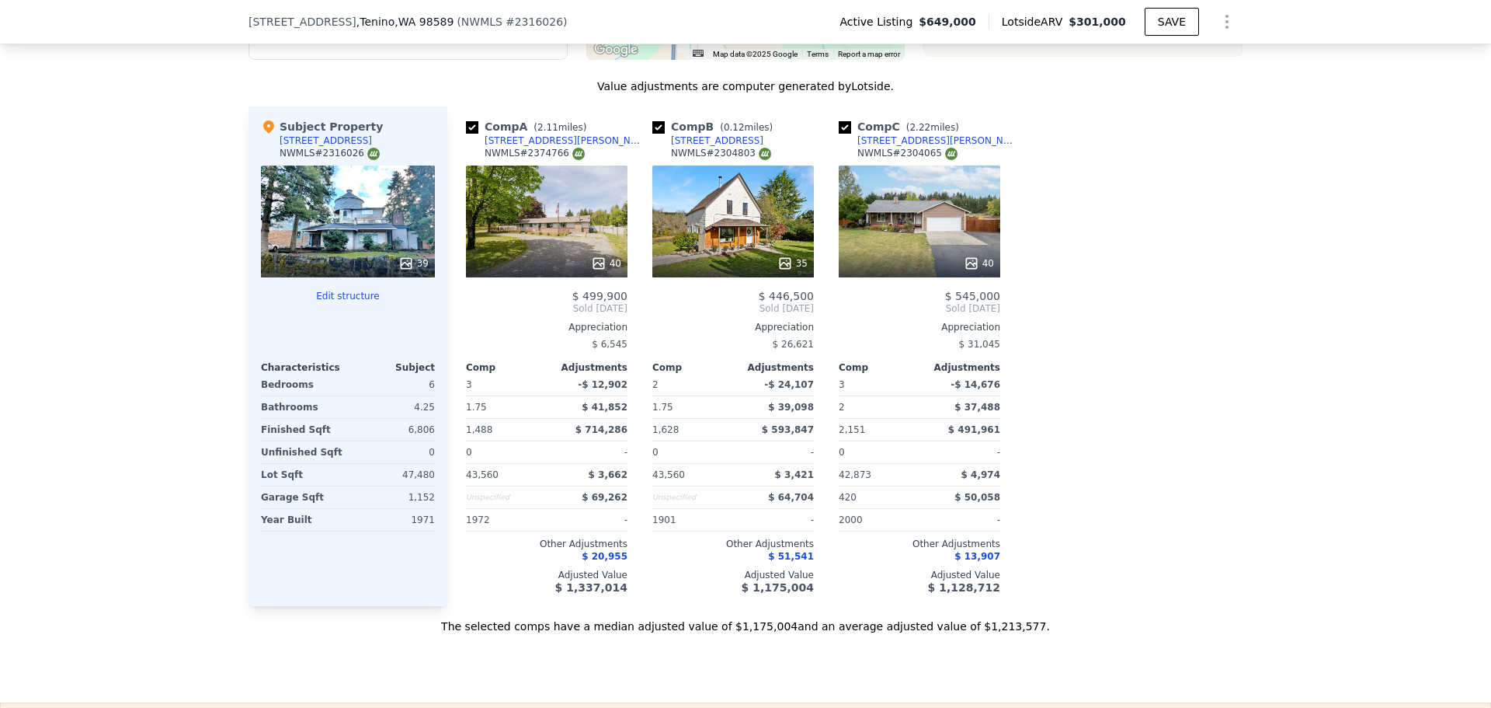
scroll to position [1548, 0]
